Goal: Transaction & Acquisition: Purchase product/service

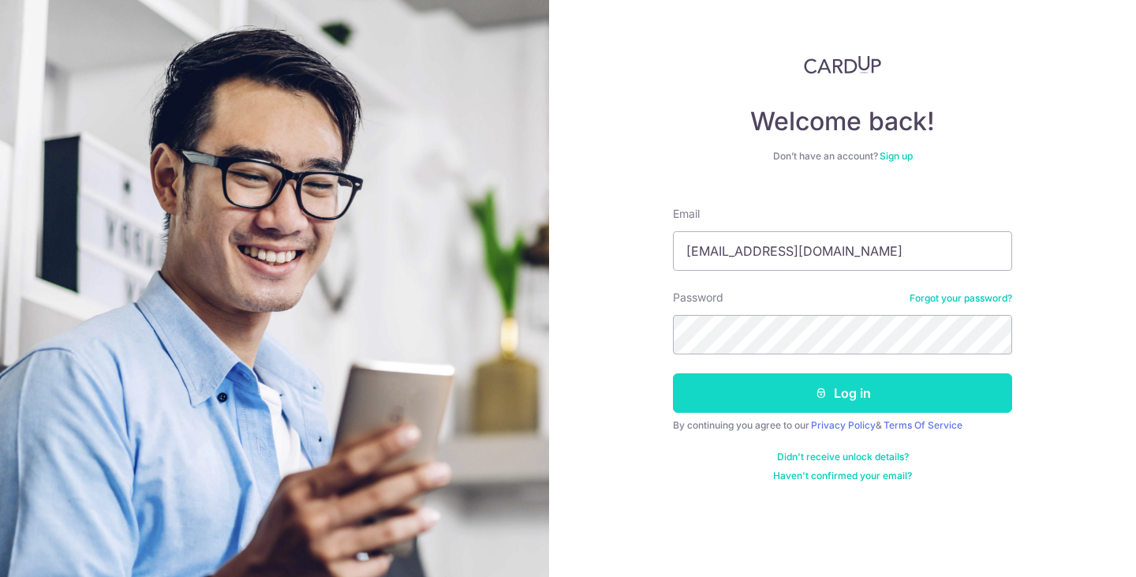
click at [726, 391] on button "Log in" at bounding box center [842, 392] width 339 height 39
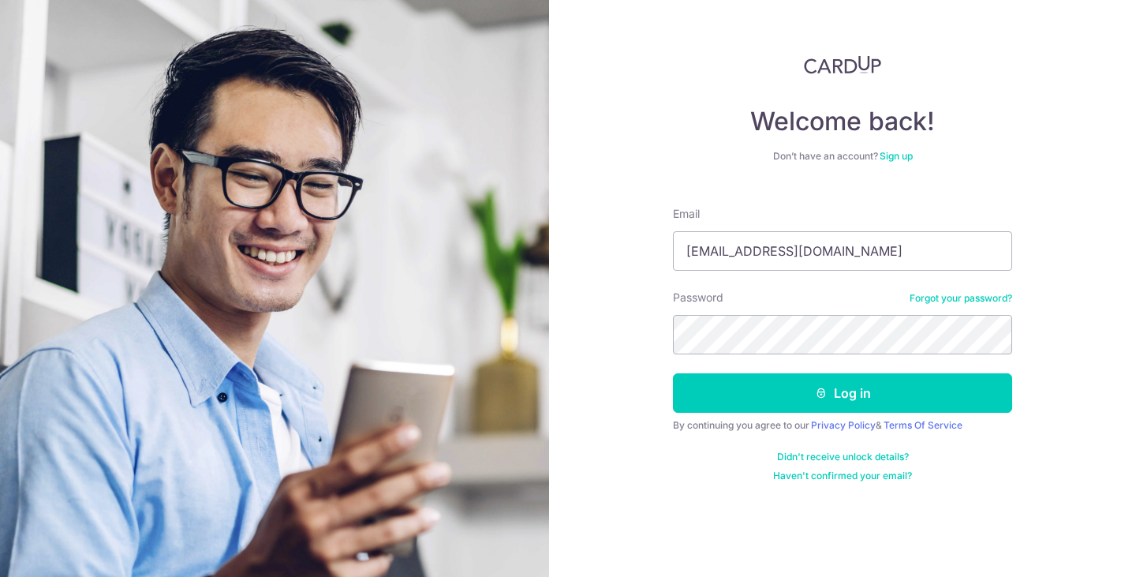
click at [653, 267] on div "Welcome back! Don’t have an account? Sign up Email liuningnuc@126.com Password …" at bounding box center [842, 288] width 587 height 577
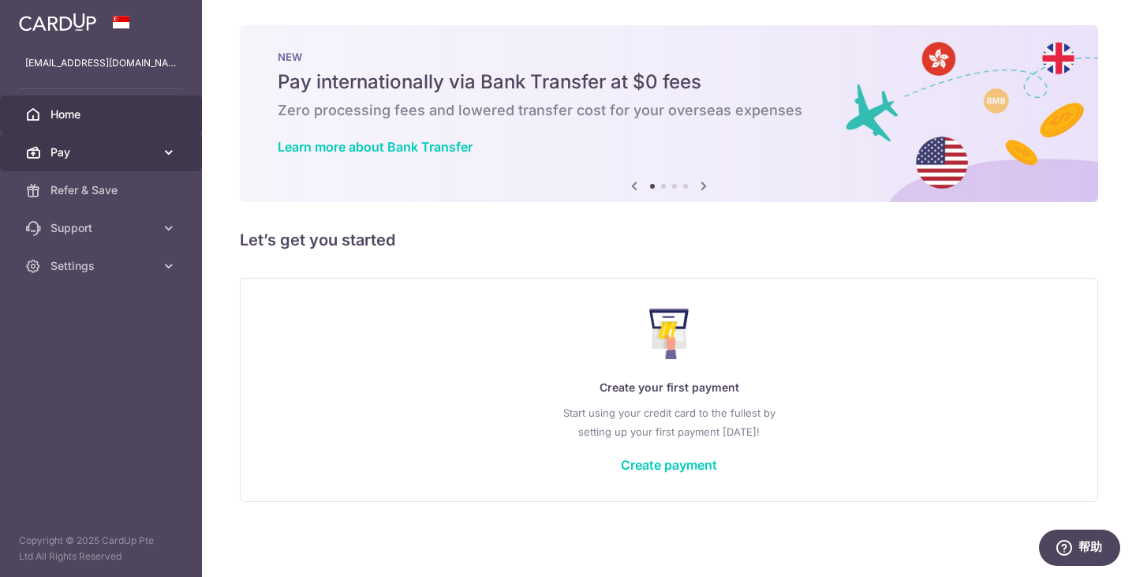
click at [104, 150] on span "Pay" at bounding box center [102, 152] width 104 height 16
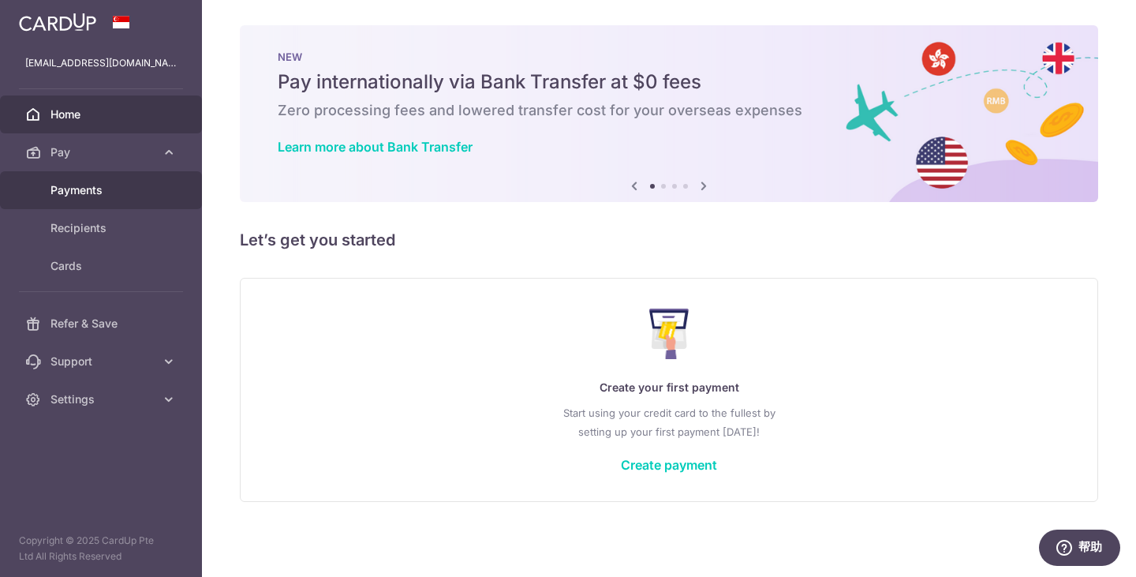
click at [110, 173] on link "Payments" at bounding box center [101, 190] width 202 height 38
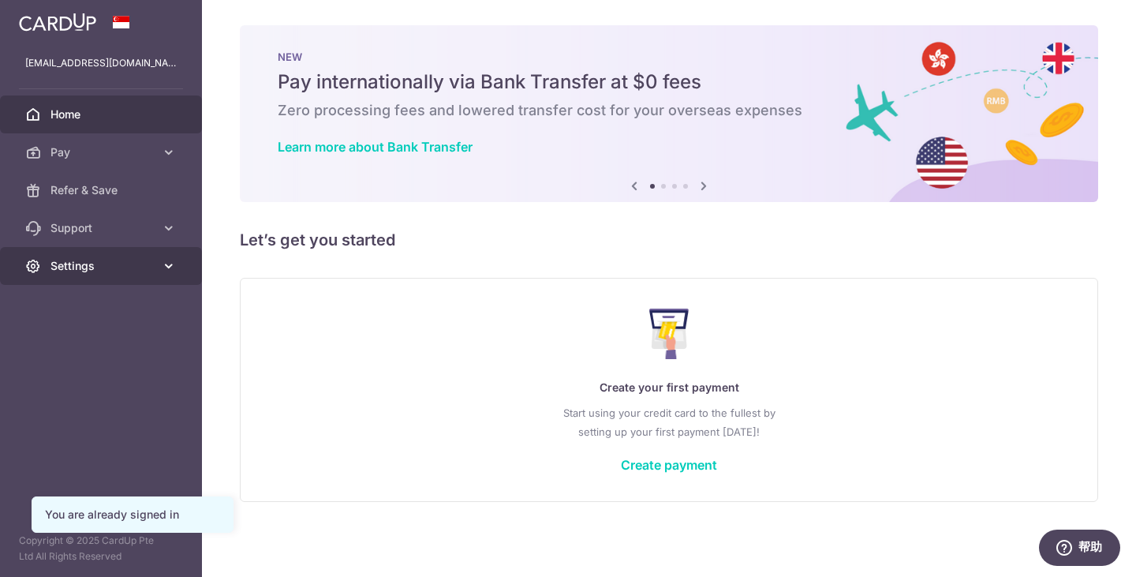
click at [133, 267] on span "Settings" at bounding box center [102, 266] width 104 height 16
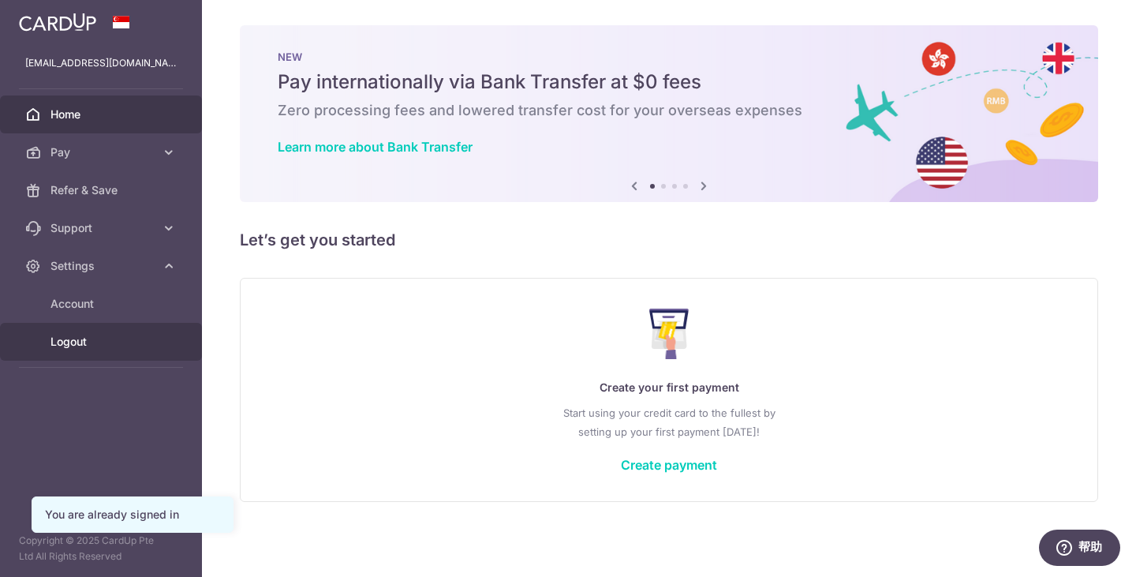
click at [122, 338] on span "Logout" at bounding box center [102, 342] width 104 height 16
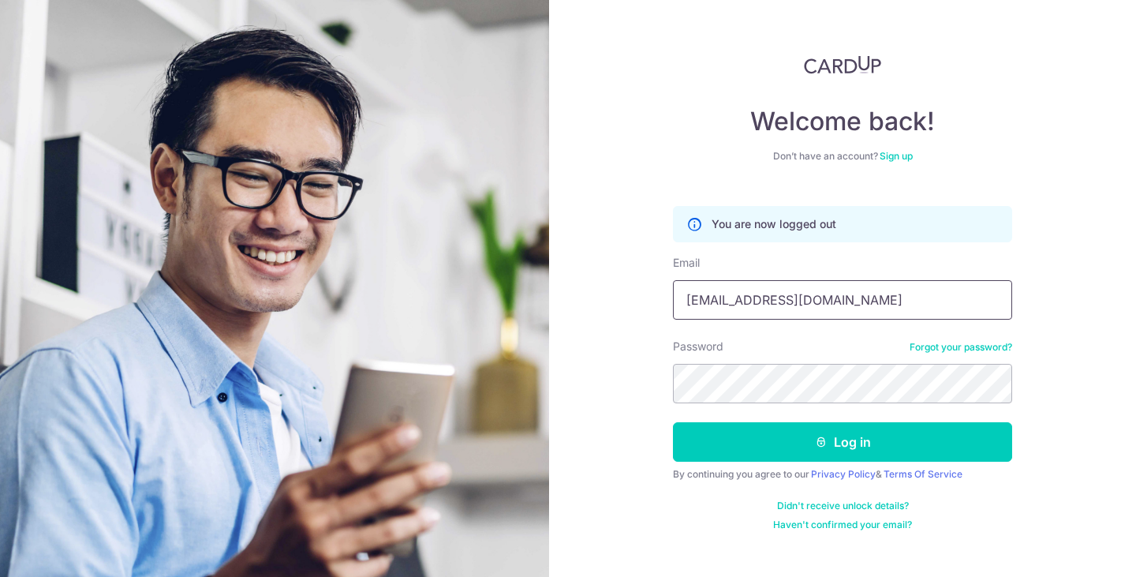
click at [811, 305] on input "[EMAIL_ADDRESS][DOMAIN_NAME]" at bounding box center [842, 299] width 339 height 39
type input "l"
type input "jili1989715@outlook.com"
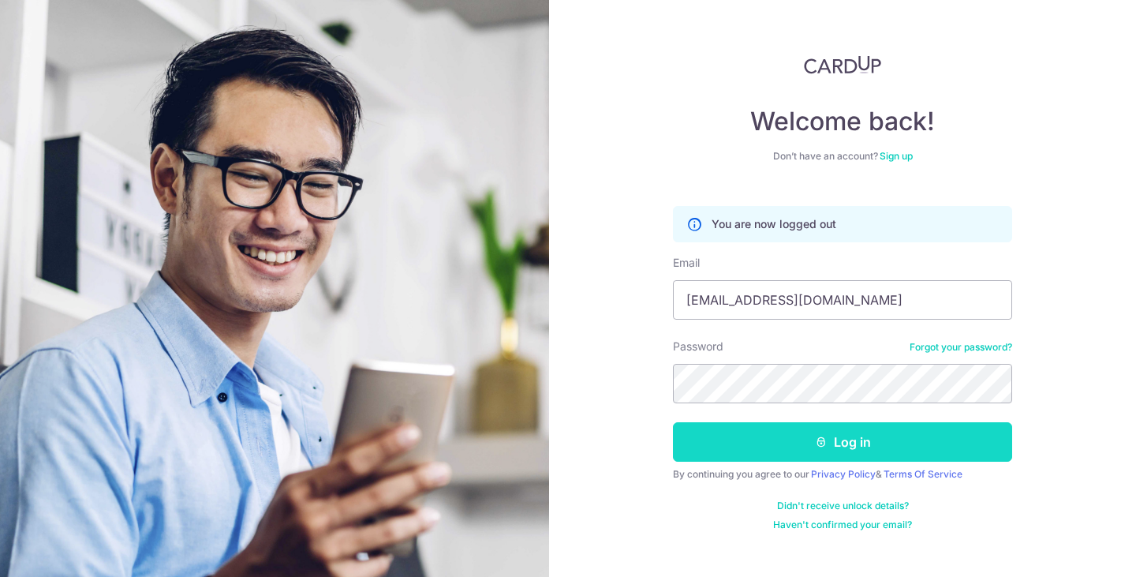
click at [781, 440] on button "Log in" at bounding box center [842, 441] width 339 height 39
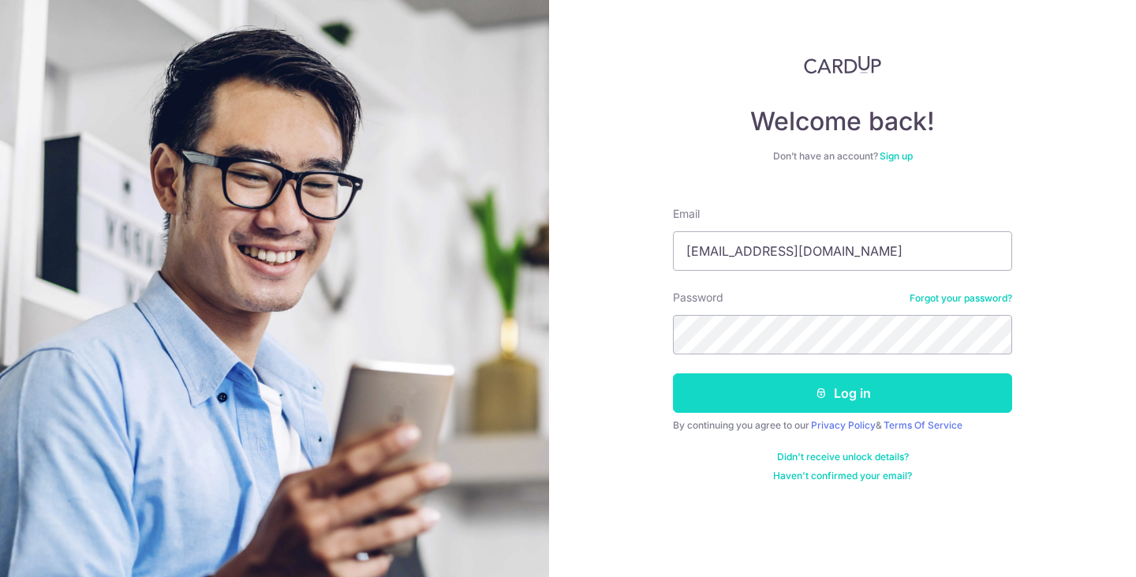
click at [858, 398] on button "Log in" at bounding box center [842, 392] width 339 height 39
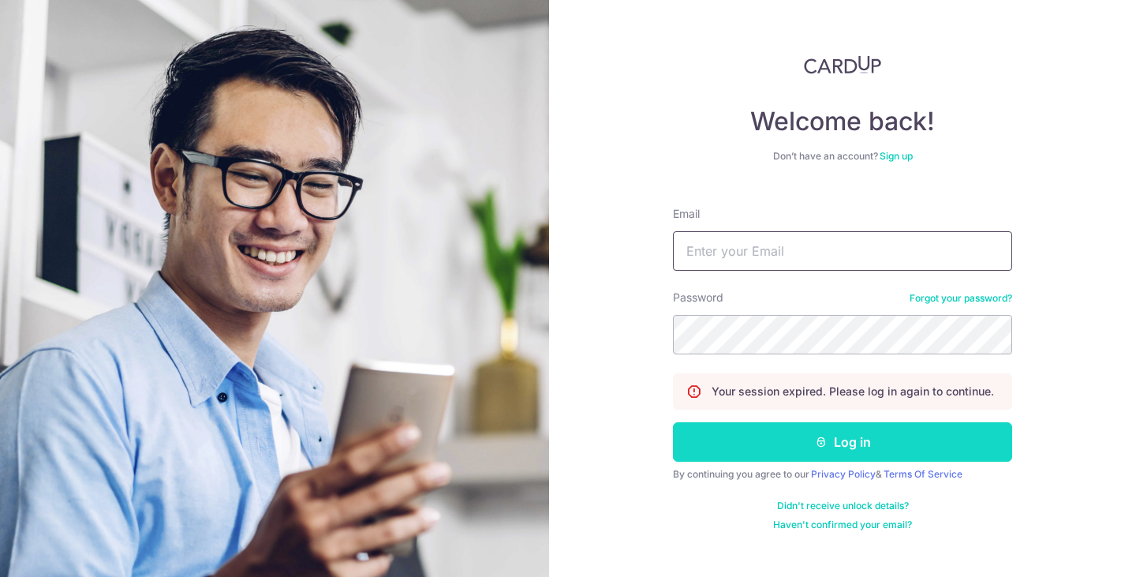
type input "[EMAIL_ADDRESS][DOMAIN_NAME]"
click at [802, 435] on button "Log in" at bounding box center [842, 441] width 339 height 39
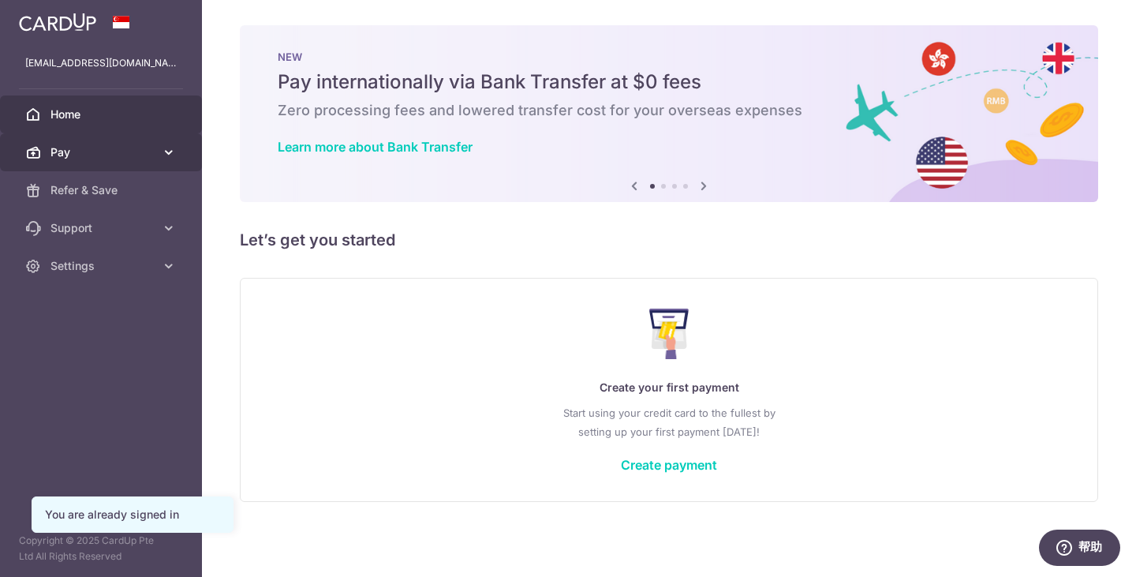
click at [80, 155] on span "Pay" at bounding box center [102, 152] width 104 height 16
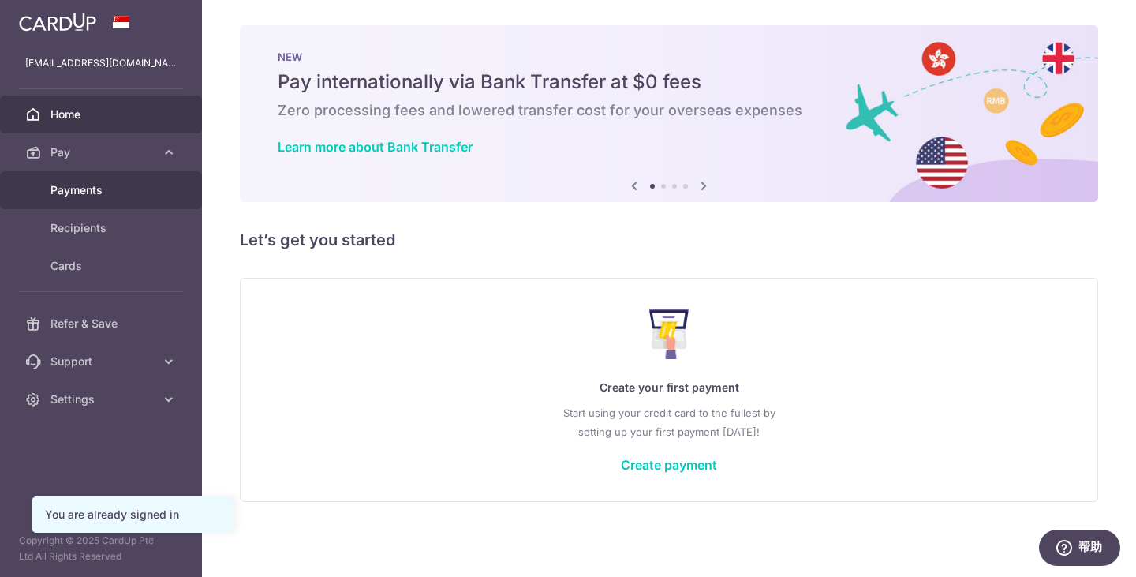
click at [103, 190] on span "Payments" at bounding box center [102, 190] width 104 height 16
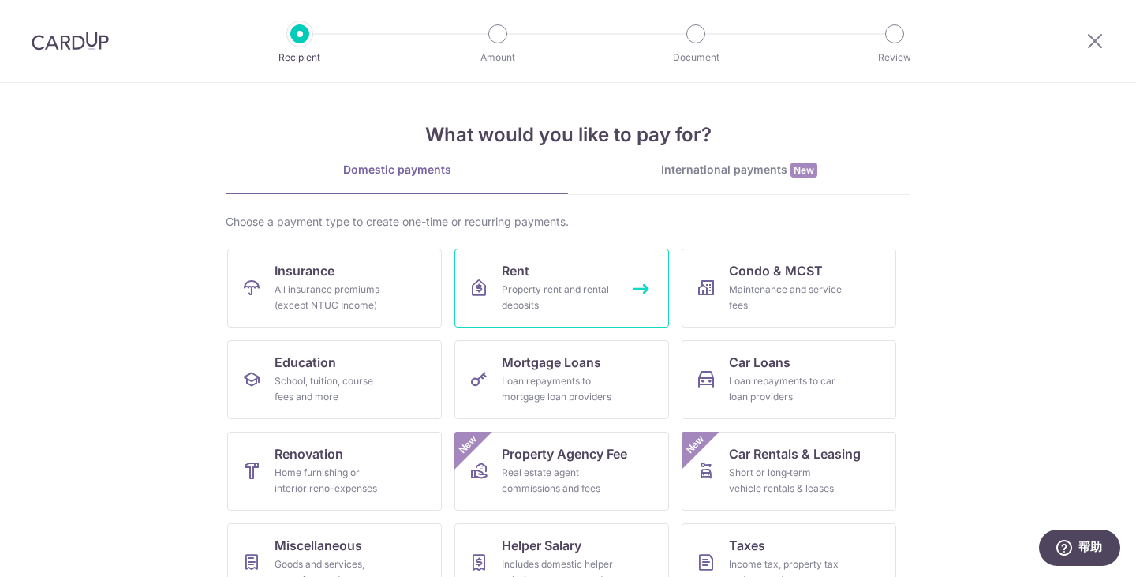
click at [554, 276] on link "Rent Property rent and rental deposits" at bounding box center [561, 288] width 215 height 79
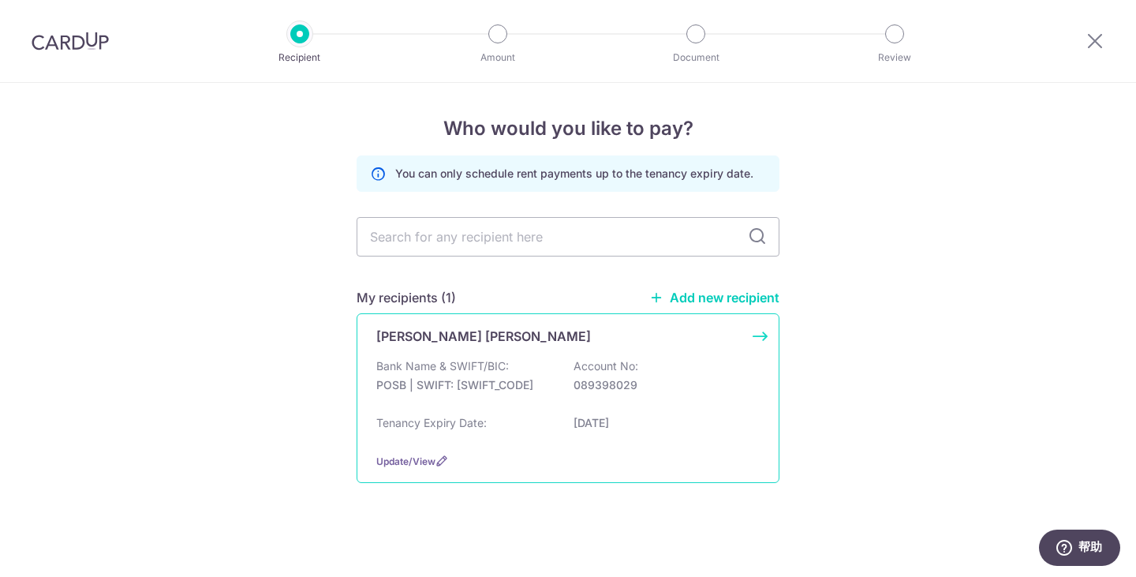
click at [660, 372] on div "Bank Name & SWIFT/BIC: POSB | SWIFT: [SWIFT_CODE] Account No: 089398029" at bounding box center [567, 383] width 383 height 50
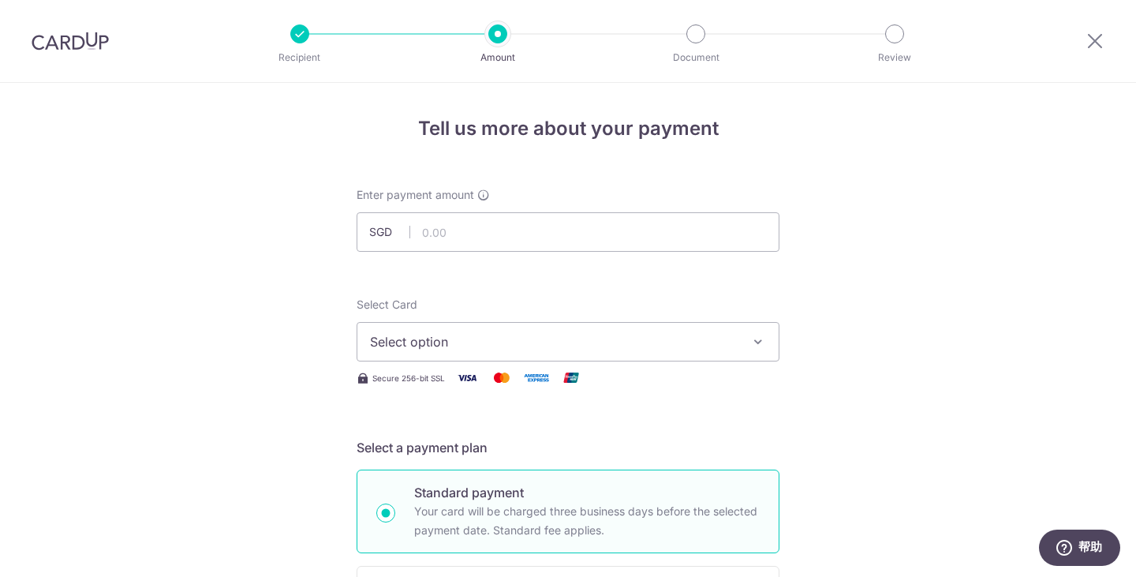
click at [567, 238] on input "text" at bounding box center [568, 231] width 423 height 39
type input "5,100.00"
click at [531, 341] on span "Select option" at bounding box center [554, 341] width 368 height 19
click at [751, 338] on icon "button" at bounding box center [758, 342] width 16 height 16
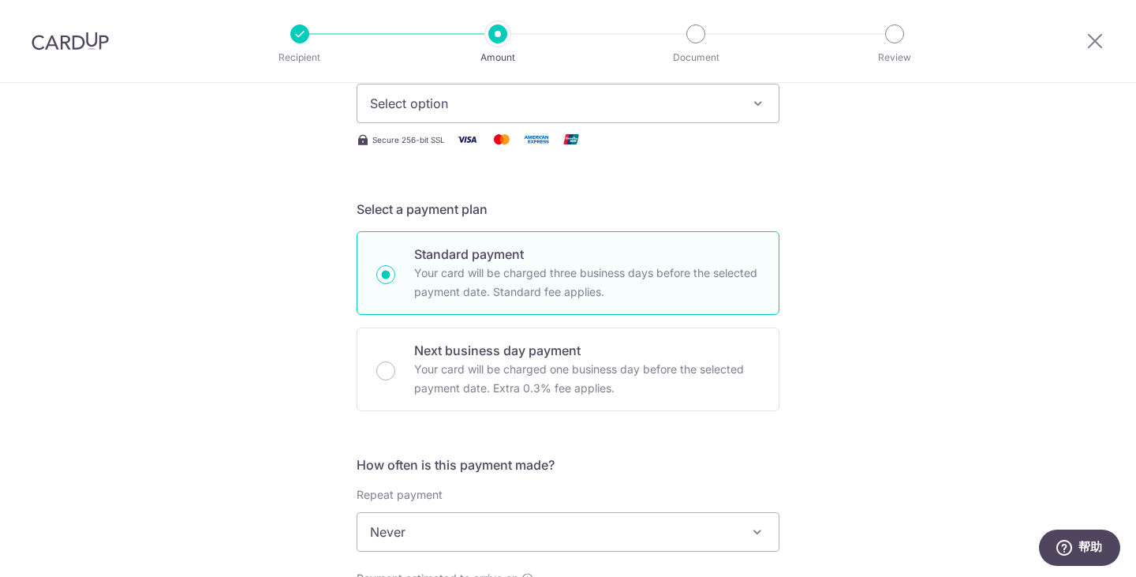
scroll to position [239, 0]
click at [413, 106] on span "Select option" at bounding box center [554, 102] width 368 height 19
click at [751, 100] on icon "button" at bounding box center [758, 103] width 16 height 16
click at [424, 100] on span "Select option" at bounding box center [554, 102] width 368 height 19
click at [423, 95] on span "Select option" at bounding box center [554, 102] width 368 height 19
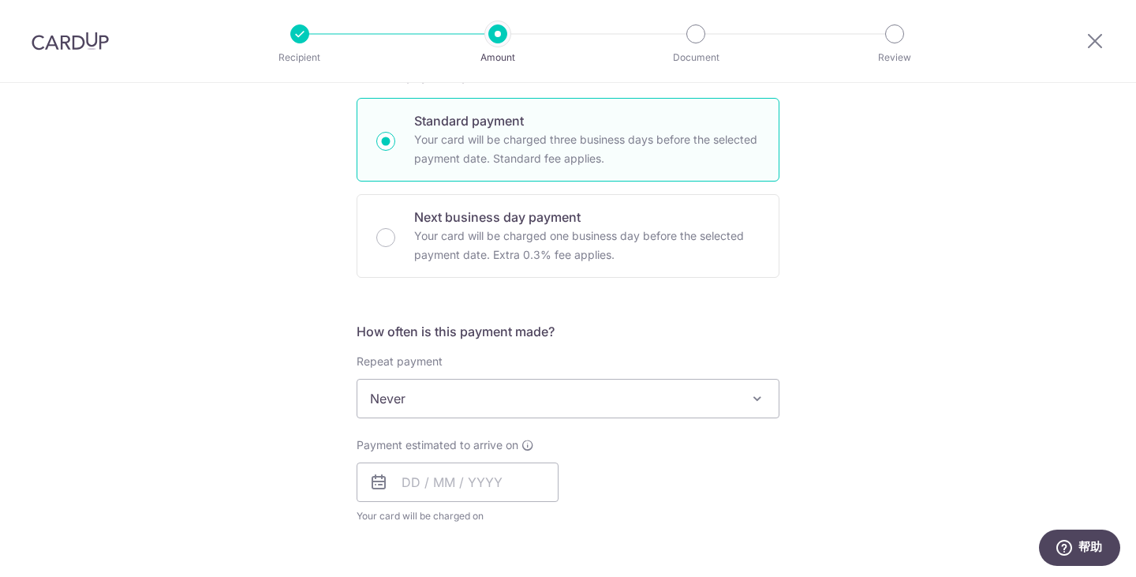
scroll to position [372, 0]
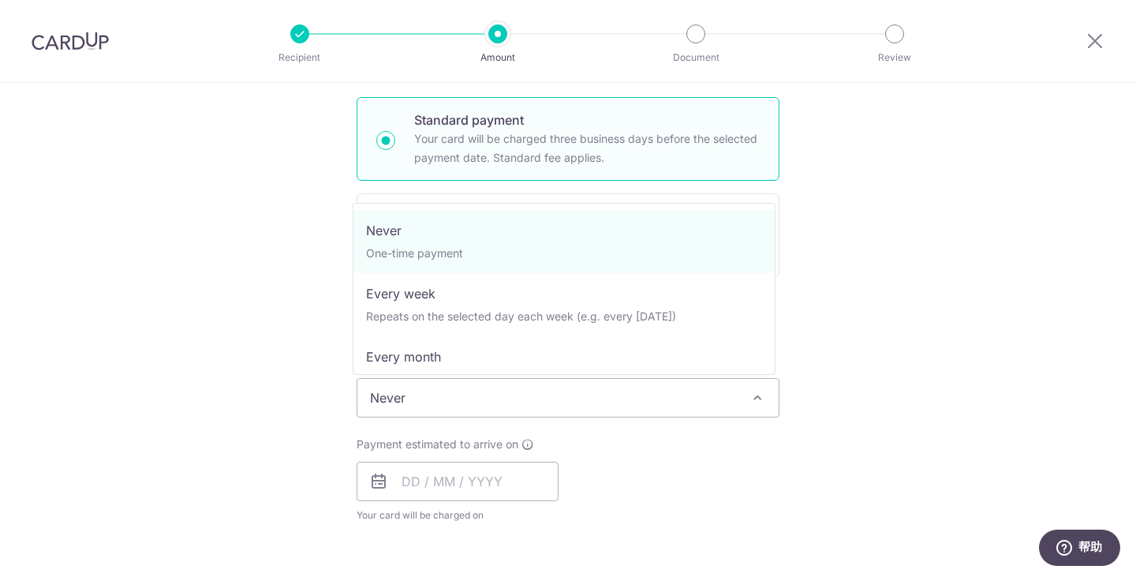
click at [491, 395] on span "Never" at bounding box center [567, 398] width 421 height 38
select select "3"
type input "14/01/2027"
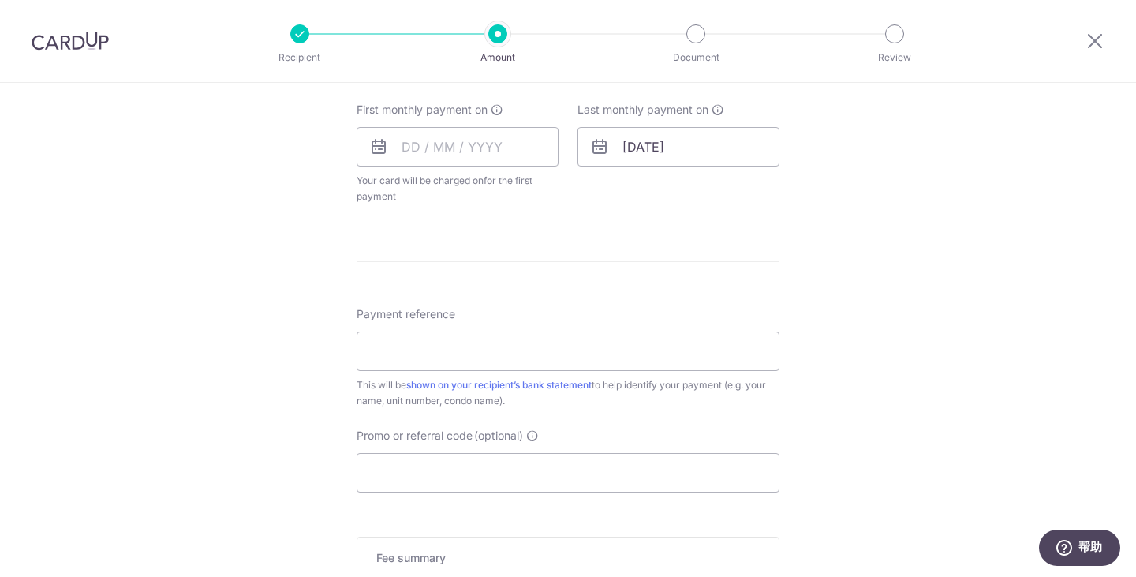
scroll to position [708, 0]
click at [474, 147] on input "text" at bounding box center [458, 145] width 202 height 39
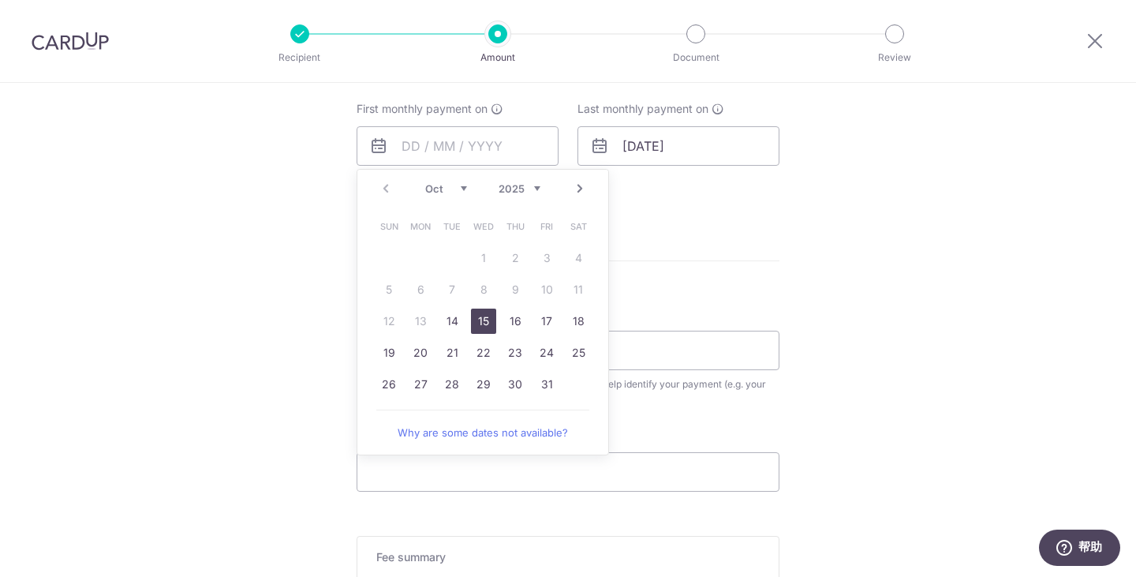
click at [481, 322] on link "15" at bounding box center [483, 320] width 25 height 25
type input "15/10/2025"
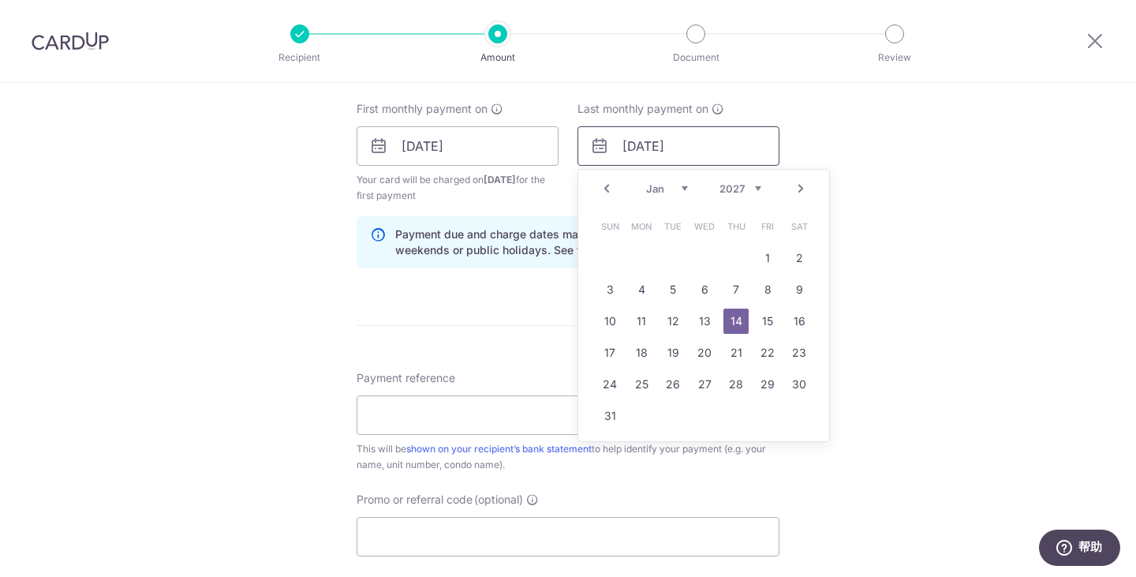
click at [680, 146] on input "14/01/2027" at bounding box center [679, 145] width 202 height 39
click at [769, 320] on link "15" at bounding box center [767, 320] width 25 height 25
type input "15/01/2027"
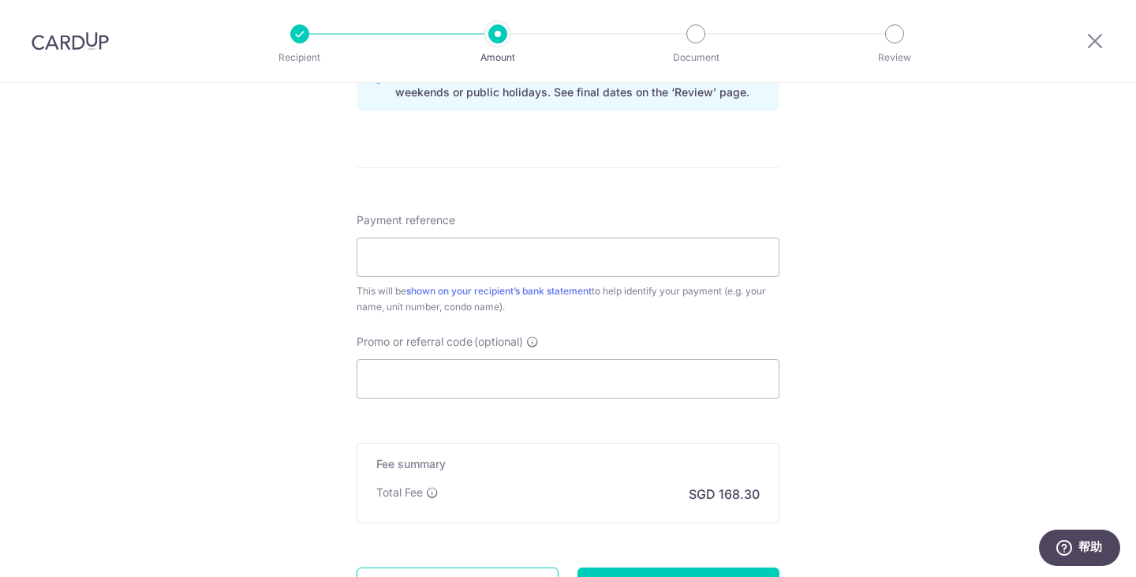
scroll to position [868, 0]
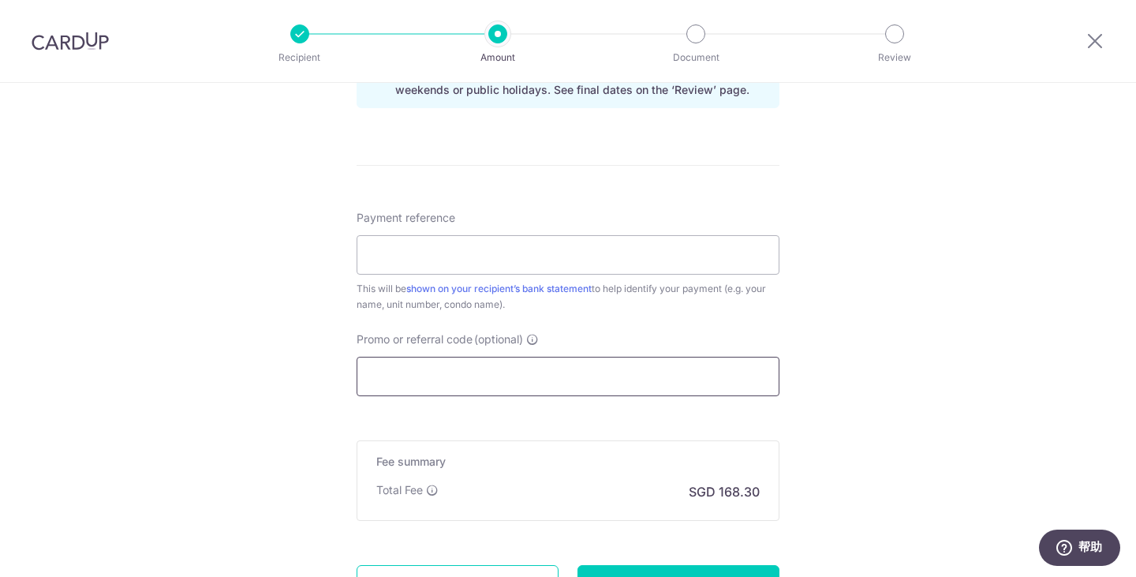
click at [503, 371] on input "Promo or referral code (optional)" at bounding box center [568, 376] width 423 height 39
paste input "3HOME25R"
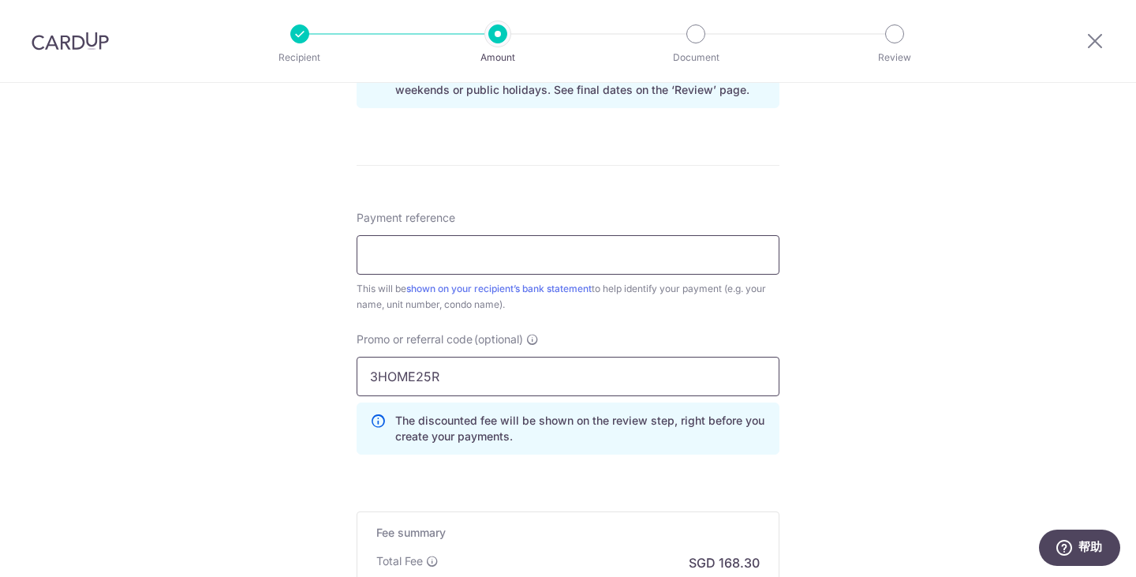
type input "3HOME25R"
click at [466, 261] on input "Payment reference" at bounding box center [568, 254] width 423 height 39
type input "l"
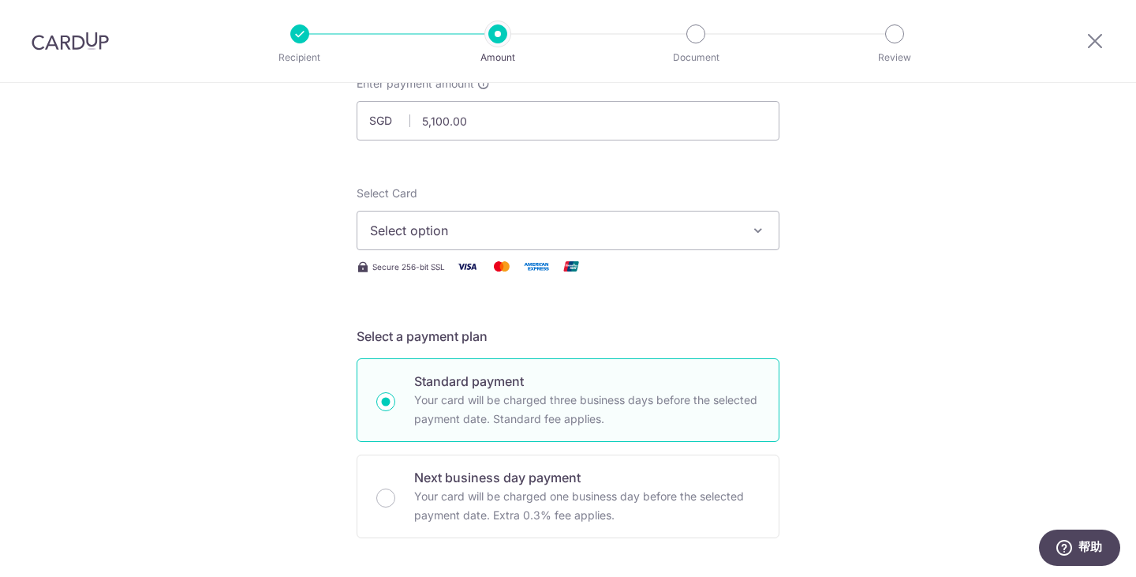
scroll to position [110, 0]
type input "Liu Ning Rental"
click at [719, 227] on span "Select option" at bounding box center [554, 231] width 368 height 19
click at [753, 233] on icon "button" at bounding box center [758, 231] width 16 height 16
click at [677, 229] on span "Select option" at bounding box center [554, 231] width 368 height 19
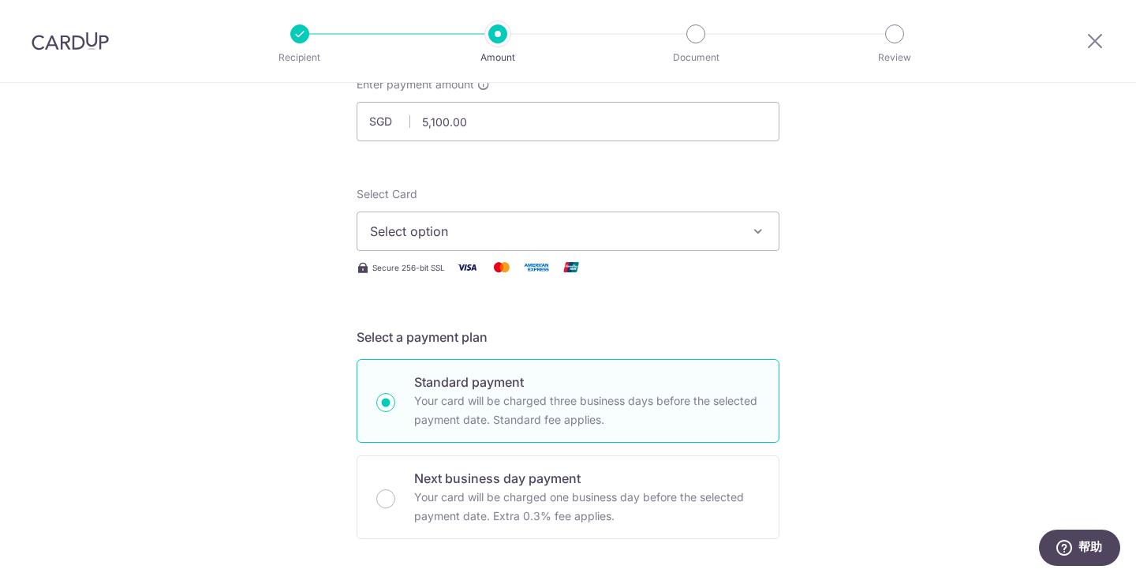
click at [461, 266] on img at bounding box center [467, 267] width 32 height 20
click at [405, 217] on button "Select option" at bounding box center [568, 230] width 423 height 39
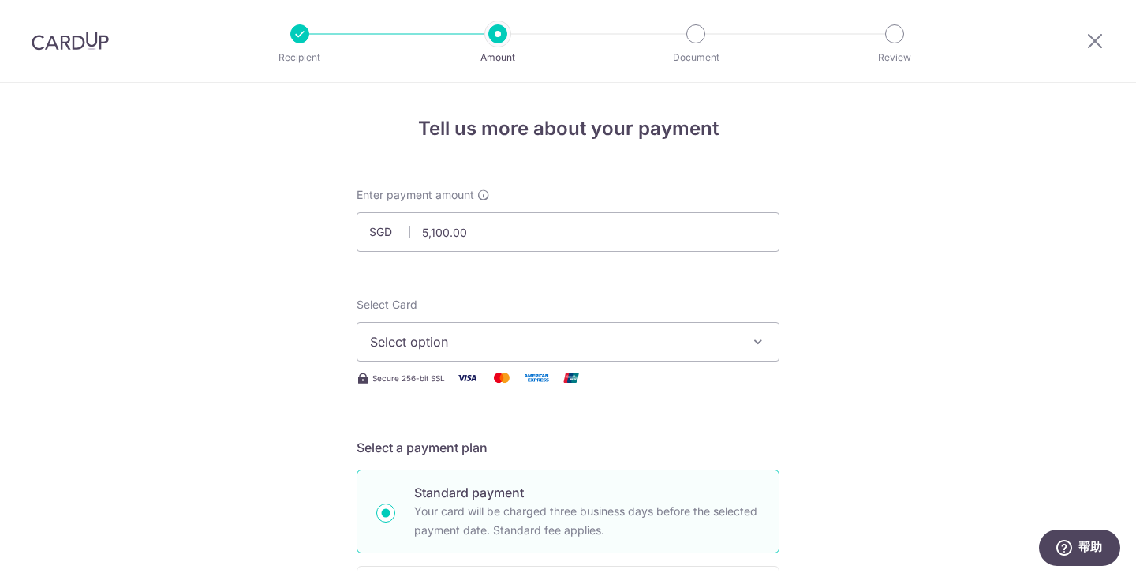
click at [510, 340] on span "Select option" at bounding box center [554, 341] width 368 height 19
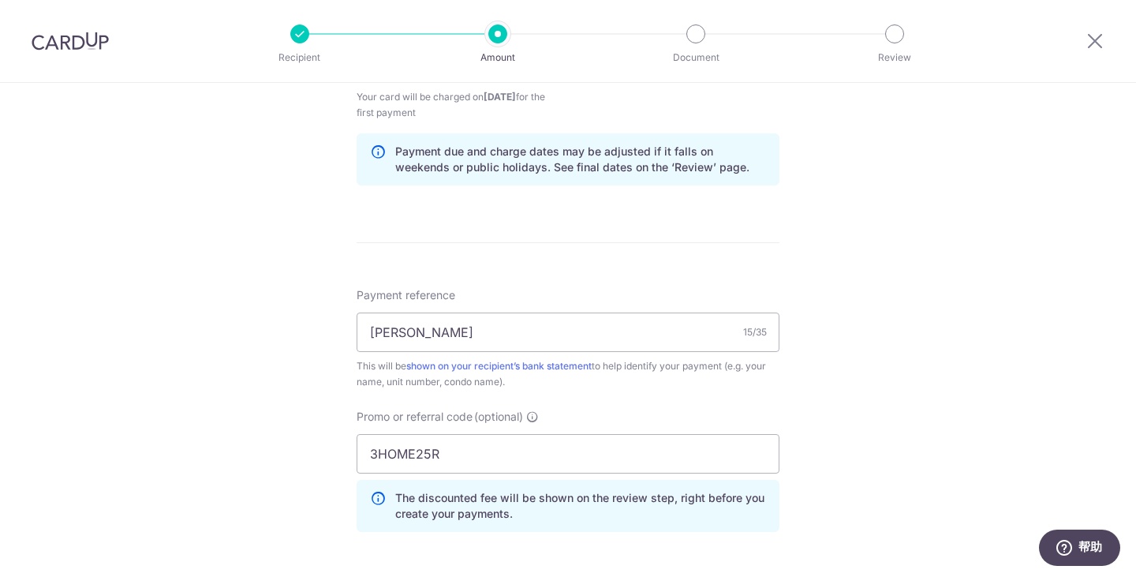
scroll to position [1085, 0]
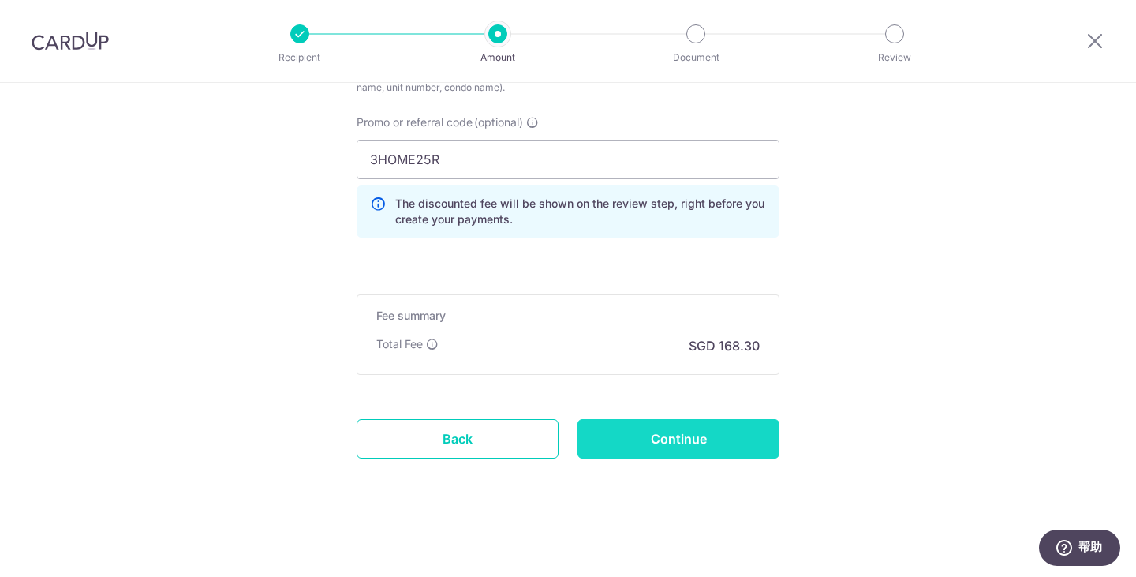
click at [690, 437] on input "Continue" at bounding box center [679, 438] width 202 height 39
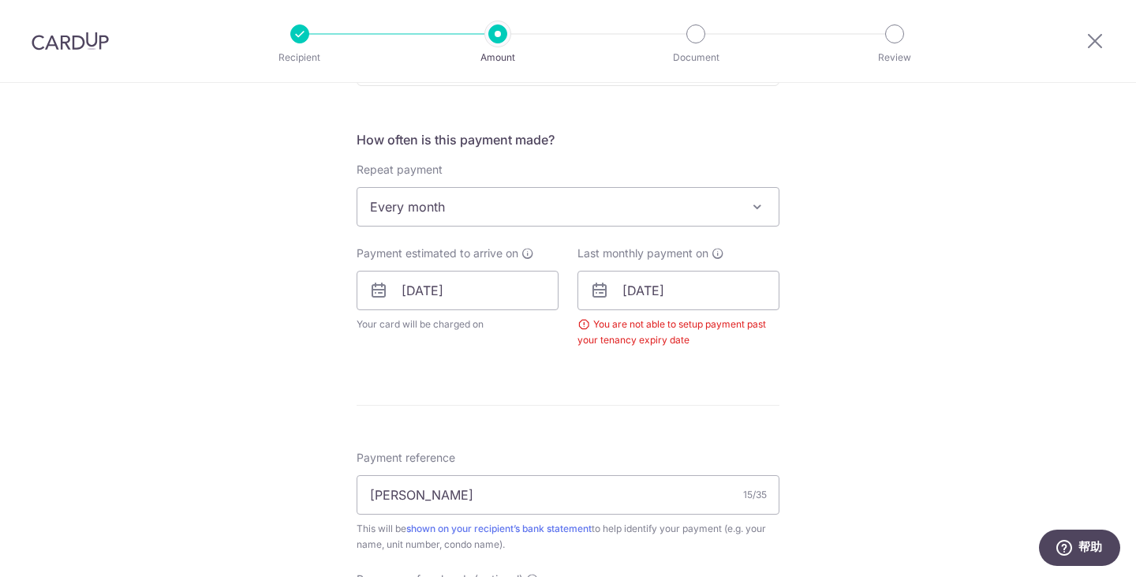
scroll to position [570, 0]
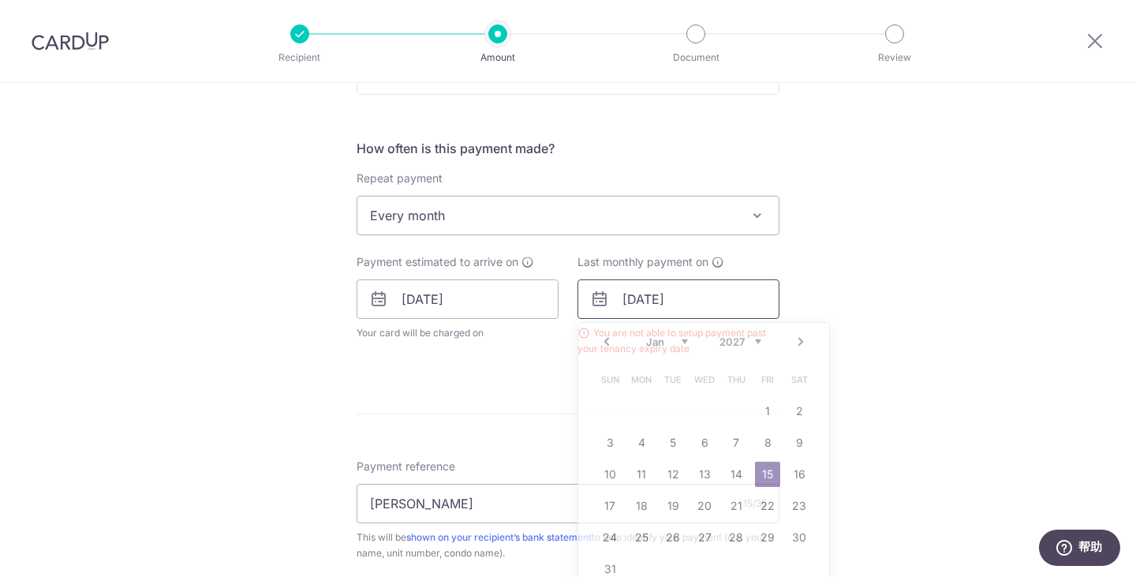
click at [682, 301] on input "15/01/2027" at bounding box center [679, 298] width 202 height 39
click at [605, 339] on link "Prev" at bounding box center [606, 341] width 19 height 19
click at [731, 534] on link "31" at bounding box center [736, 537] width 25 height 25
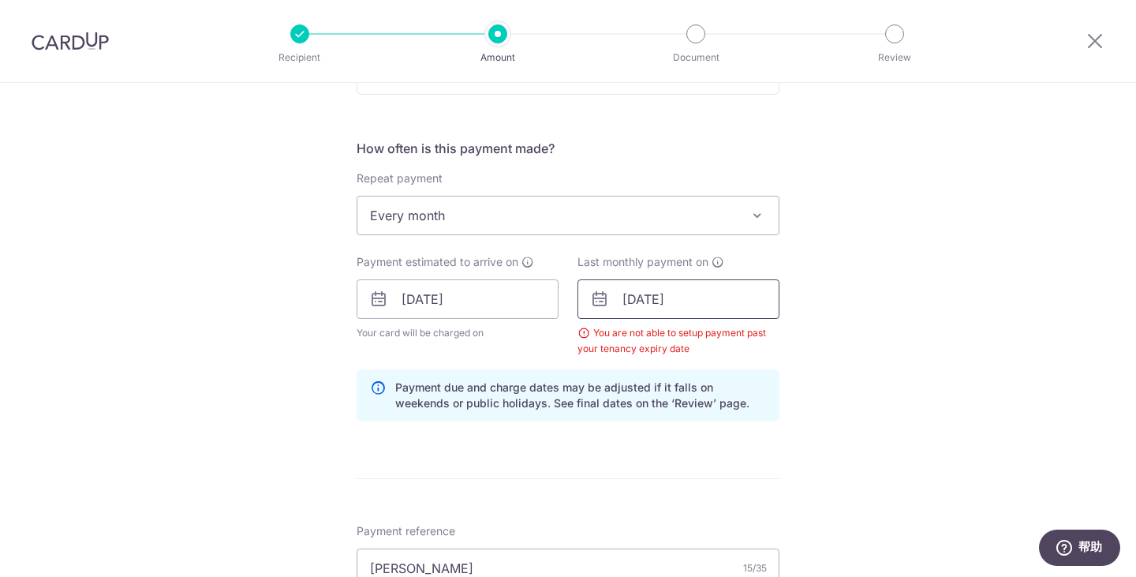
click at [637, 301] on input "31/12/2026" at bounding box center [679, 298] width 202 height 39
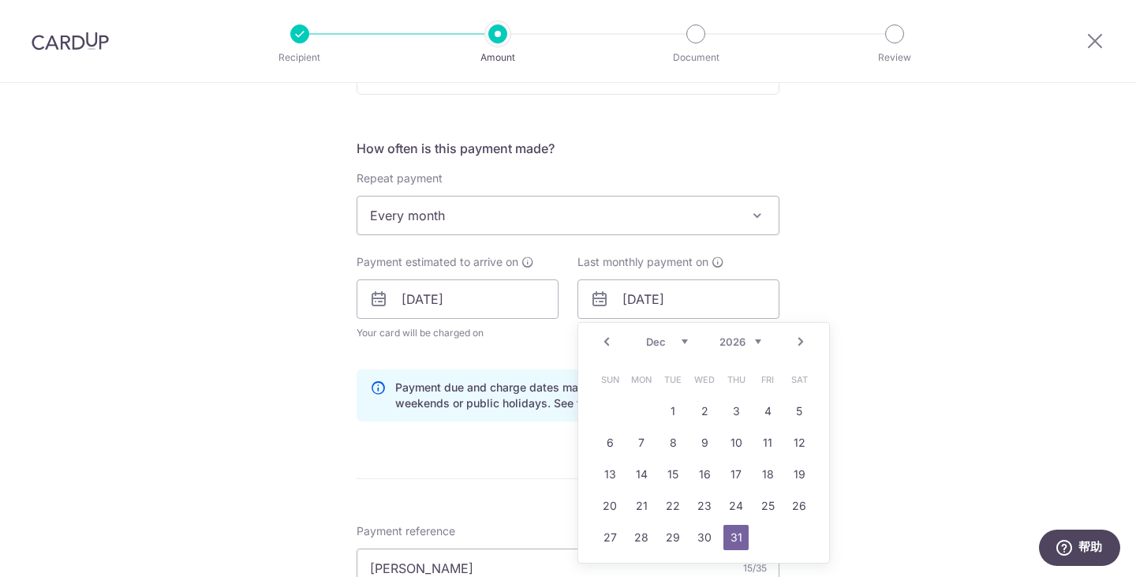
click at [724, 342] on select "2025 2026 2027 2028 2029 2030 2031 2032 2033 2034 2035" at bounding box center [741, 341] width 42 height 13
click at [720, 335] on select "2025 2026 2027 2028 2029 2030 2031 2032 2033 2034 2035" at bounding box center [741, 341] width 42 height 13
click at [656, 339] on select "Jan Feb Mar Apr May Jun Jul Aug Sep Oct Nov Dec" at bounding box center [667, 341] width 42 height 13
click at [740, 477] on link "15" at bounding box center [736, 474] width 25 height 25
type input "15/01/2026"
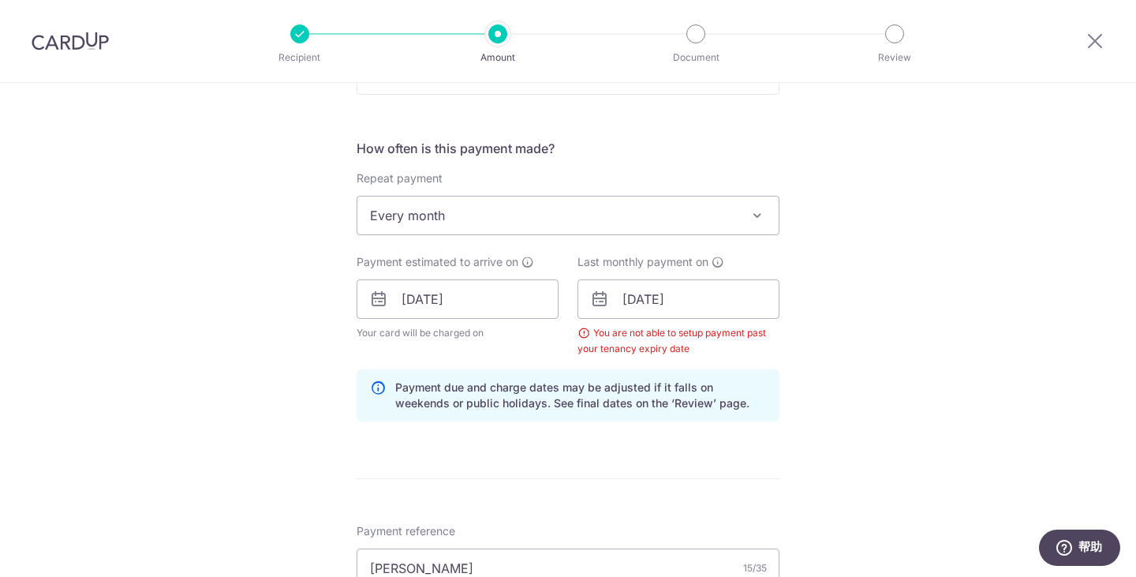
click at [869, 359] on div "Tell us more about your payment Enter payment amount SGD 5,100.00 5100.00 Selec…" at bounding box center [568, 309] width 1136 height 1595
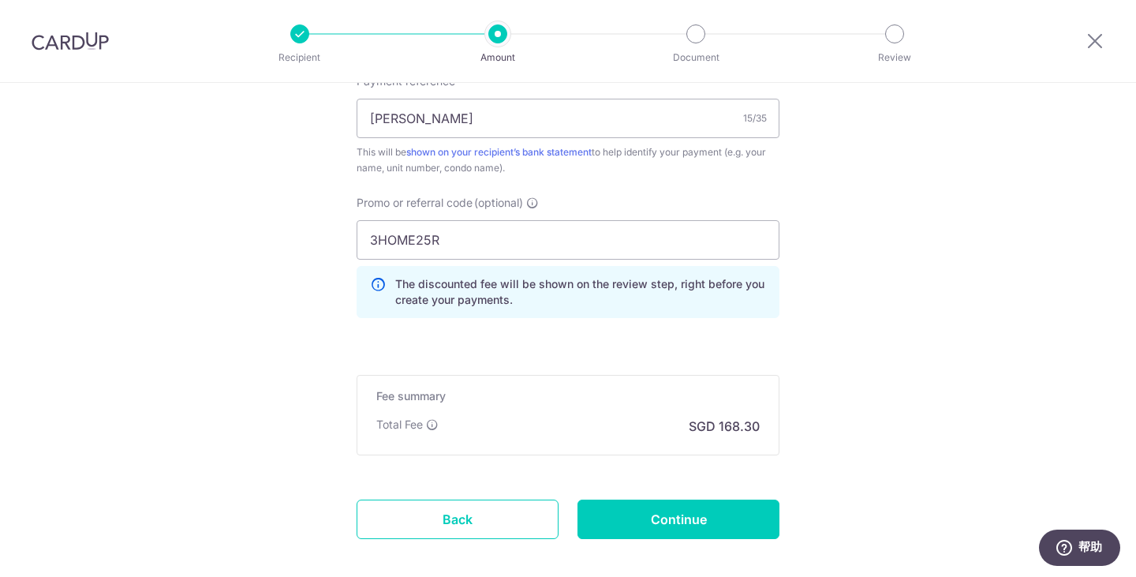
scroll to position [1030, 0]
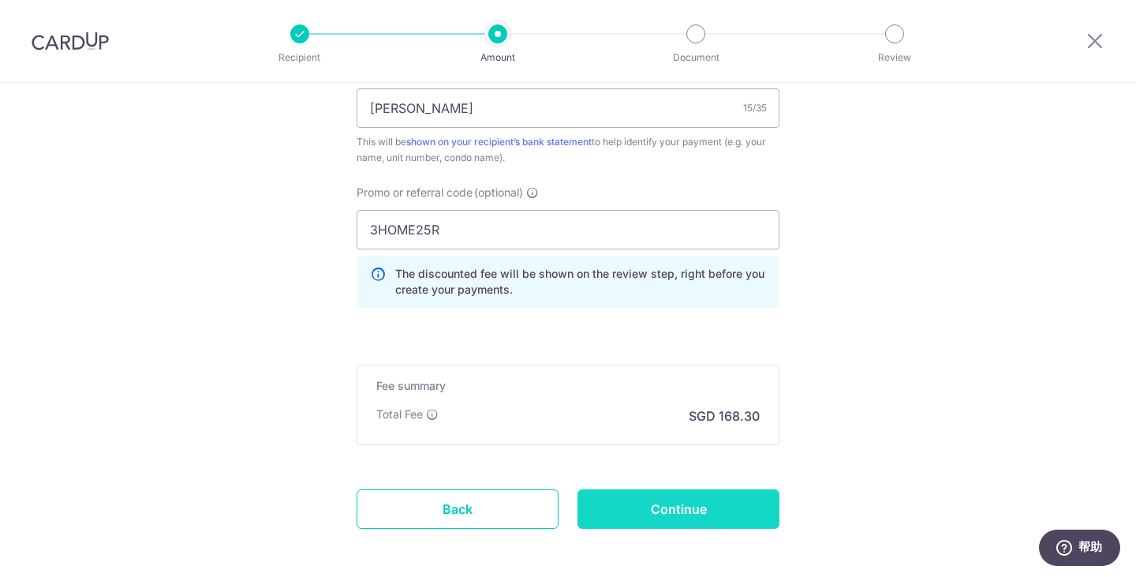
click at [683, 499] on input "Continue" at bounding box center [679, 508] width 202 height 39
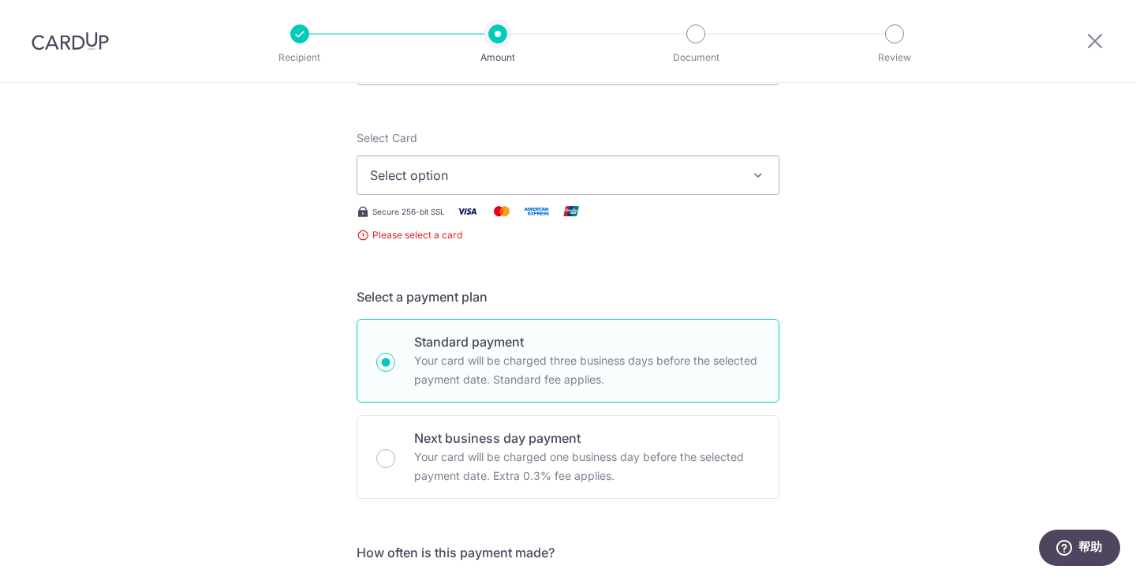
scroll to position [168, 0]
click at [736, 170] on button "Select option" at bounding box center [568, 173] width 423 height 39
click at [753, 168] on icon "button" at bounding box center [758, 174] width 16 height 16
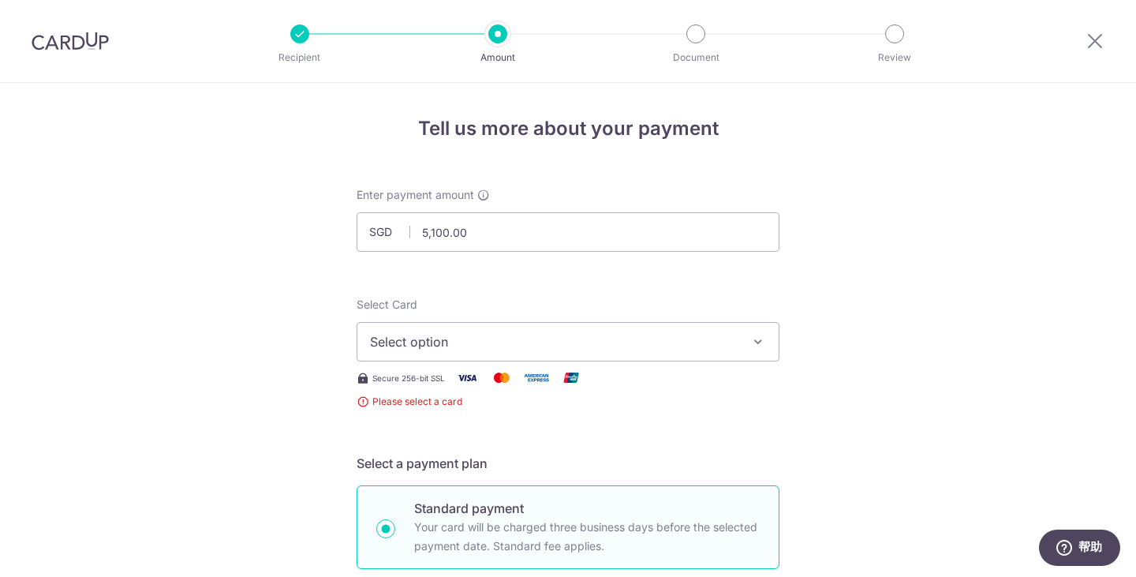
click at [88, 35] on img at bounding box center [70, 41] width 77 height 19
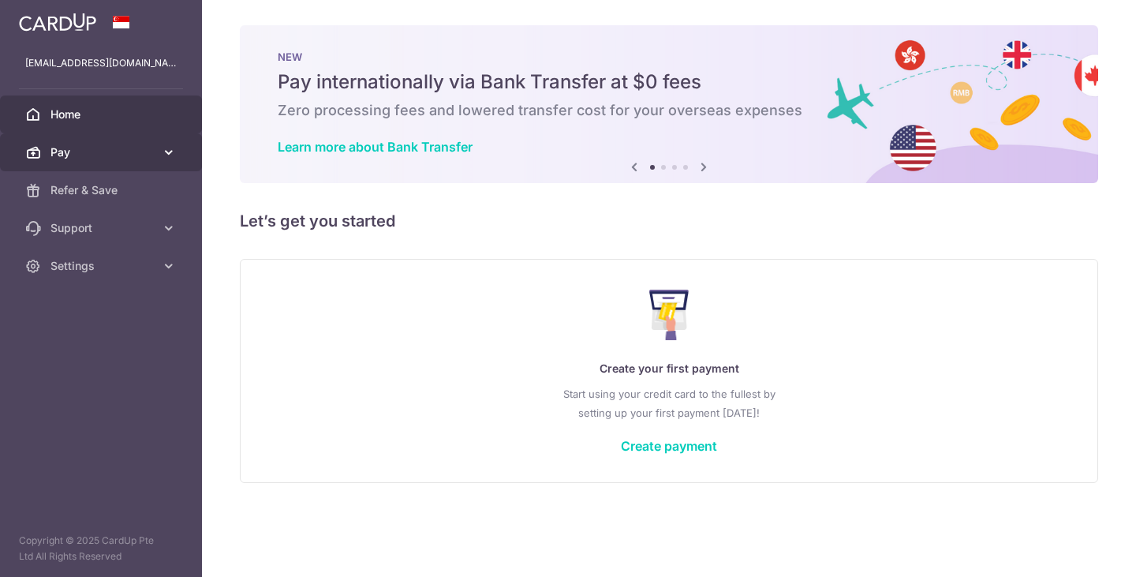
click at [106, 164] on link "Pay" at bounding box center [101, 152] width 202 height 38
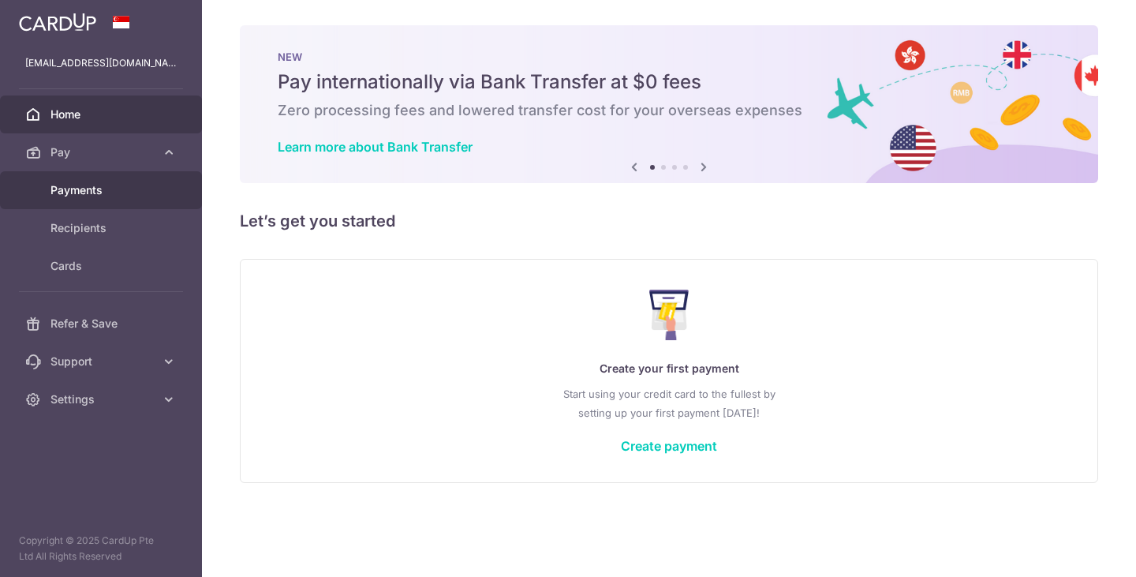
click at [149, 186] on span "Payments" at bounding box center [102, 190] width 104 height 16
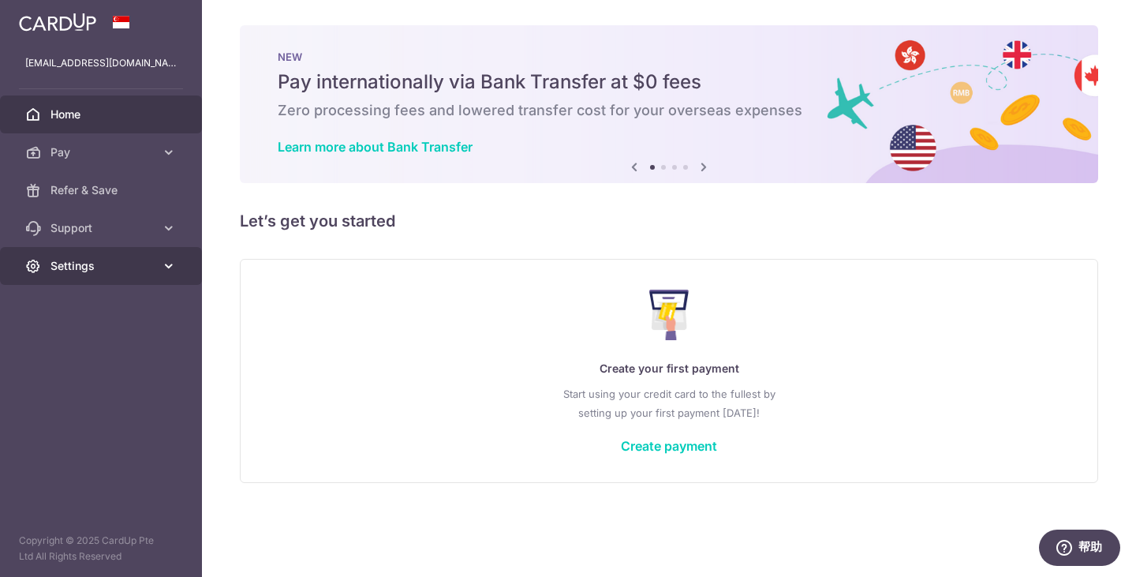
click at [131, 270] on span "Settings" at bounding box center [102, 266] width 104 height 16
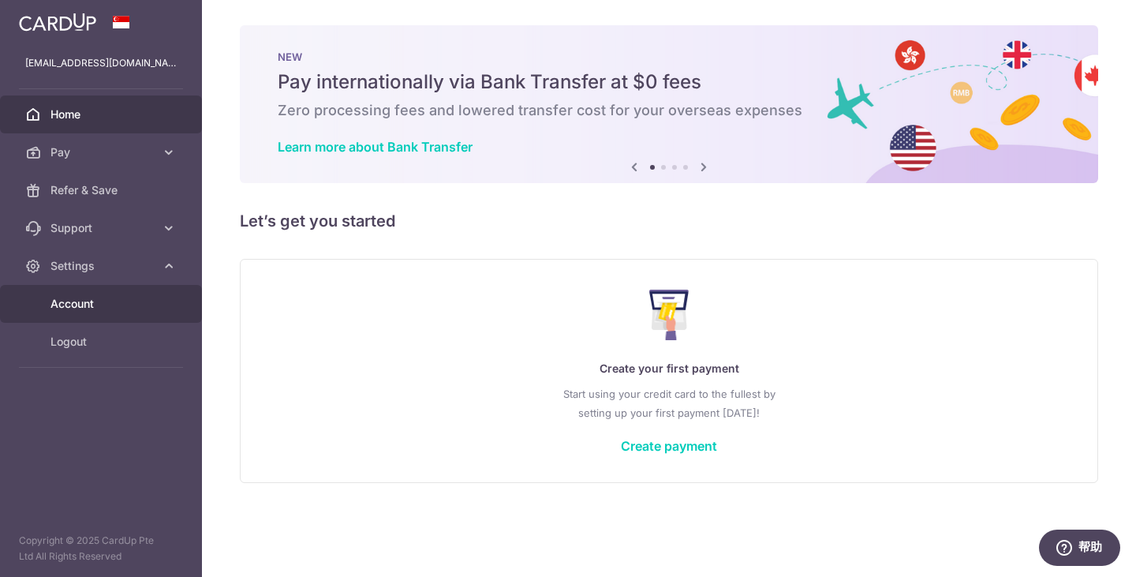
click at [133, 305] on span "Account" at bounding box center [102, 304] width 104 height 16
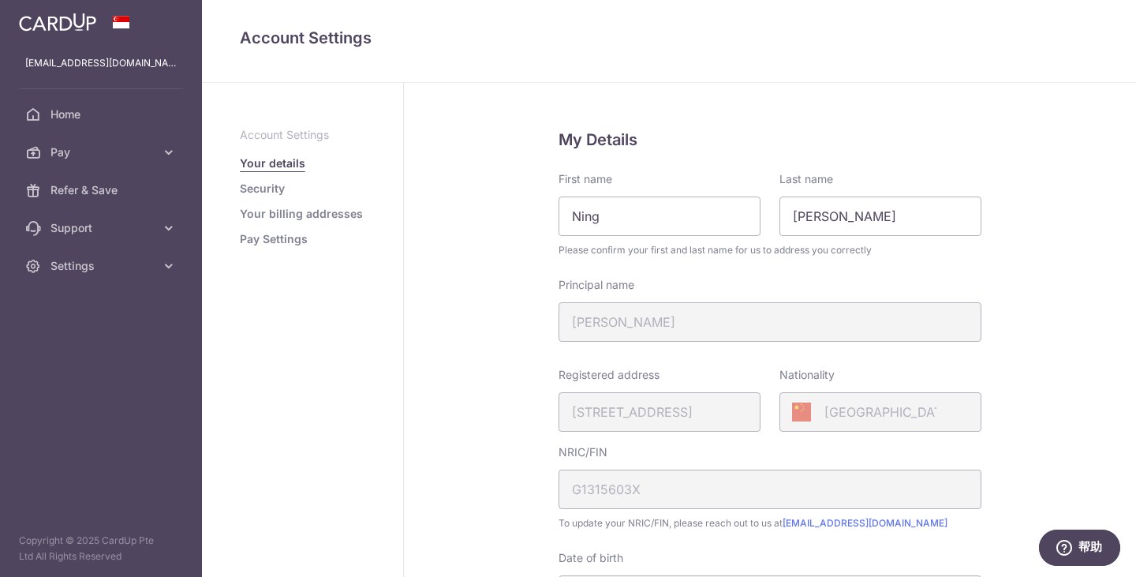
click at [293, 240] on link "Pay Settings" at bounding box center [274, 239] width 68 height 16
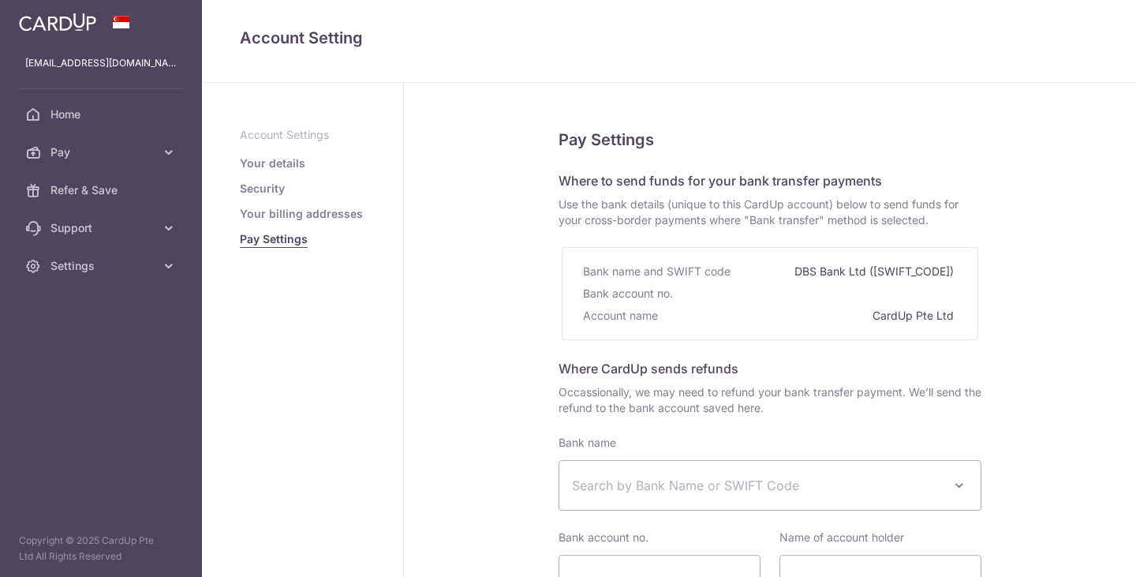
select select
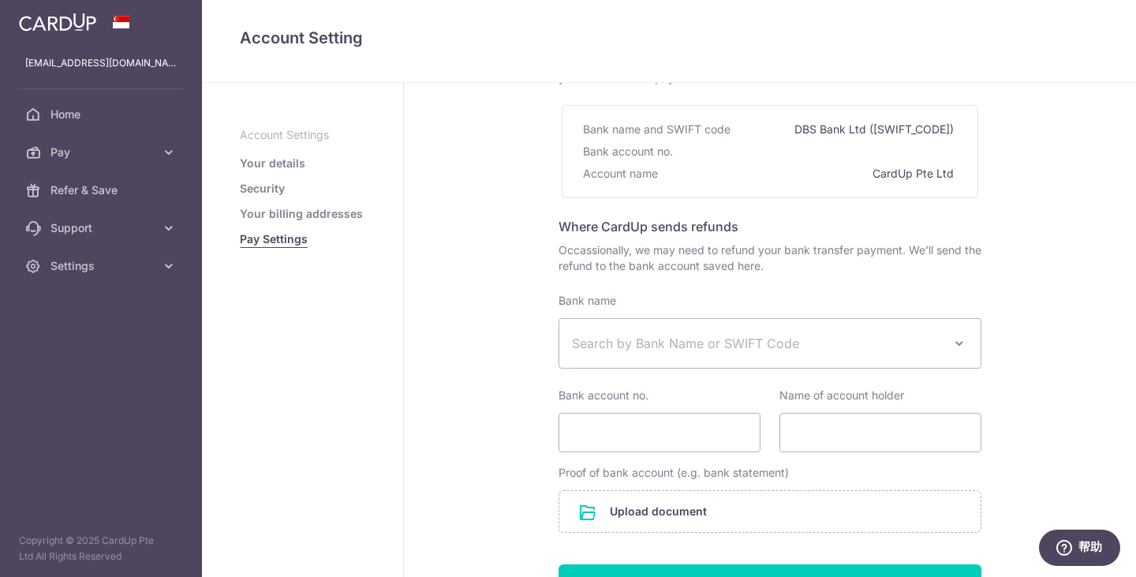
scroll to position [219, 0]
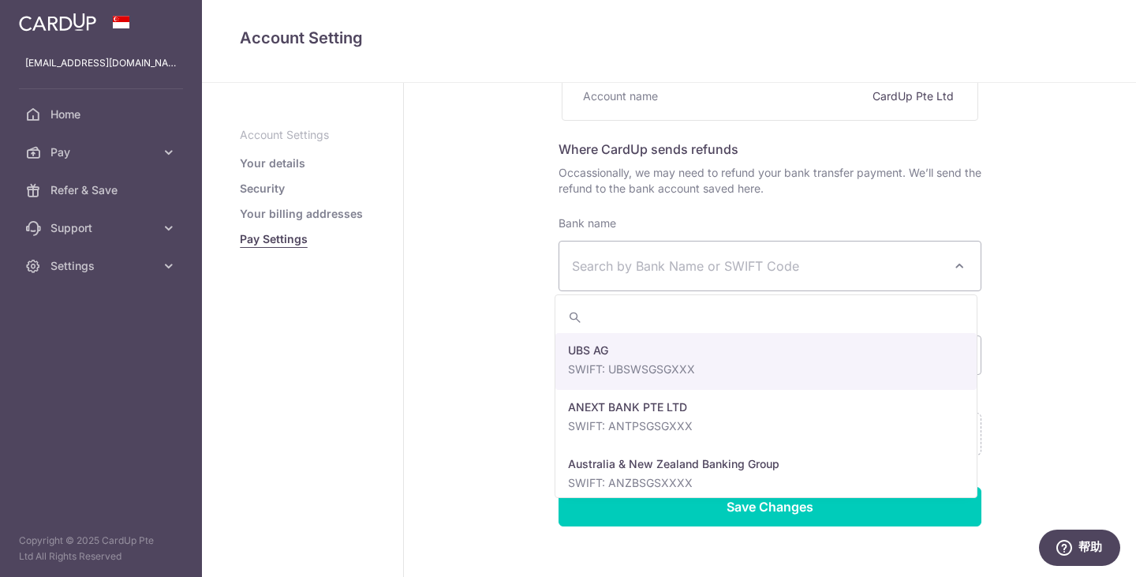
click at [654, 265] on span "Search by Bank Name or SWIFT Code" at bounding box center [757, 265] width 371 height 19
click at [658, 265] on span "Search by Bank Name or SWIFT Code" at bounding box center [757, 265] width 371 height 19
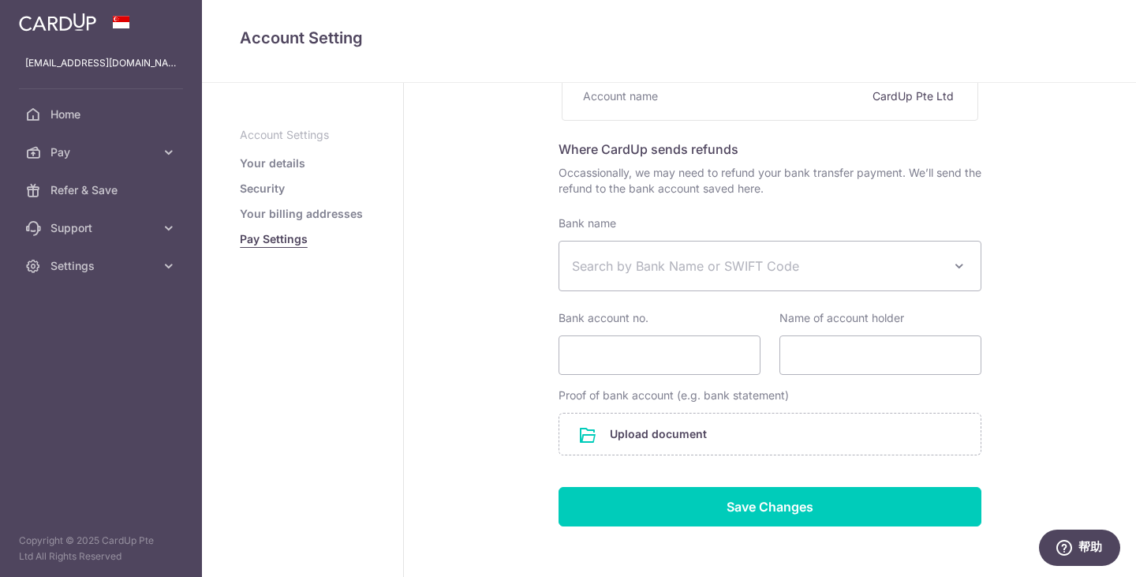
click at [658, 265] on span "Search by Bank Name or SWIFT Code" at bounding box center [757, 265] width 371 height 19
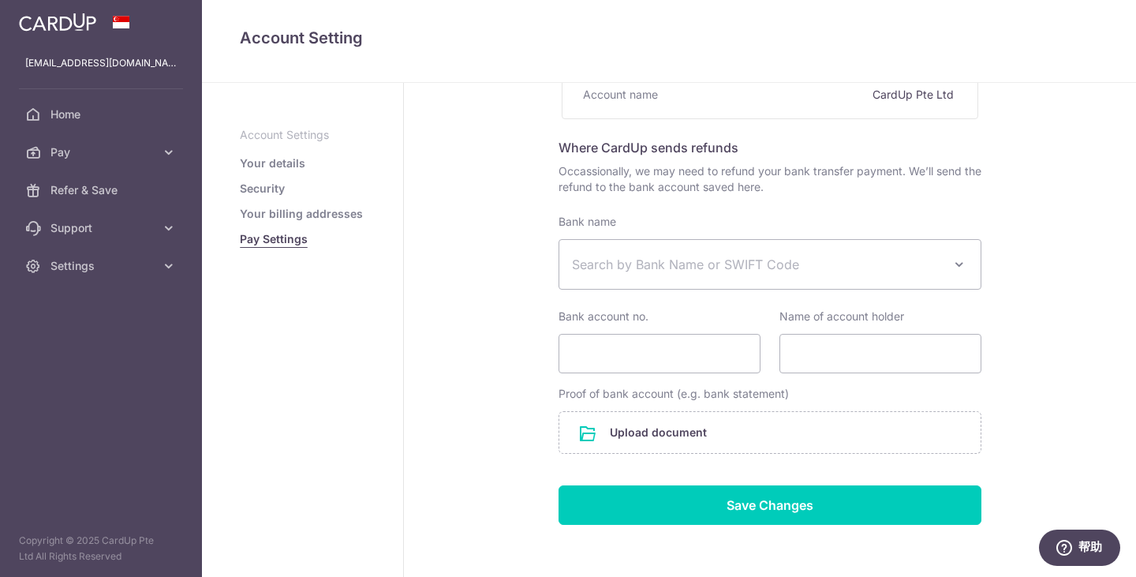
scroll to position [219, 0]
